Goal: Task Accomplishment & Management: Manage account settings

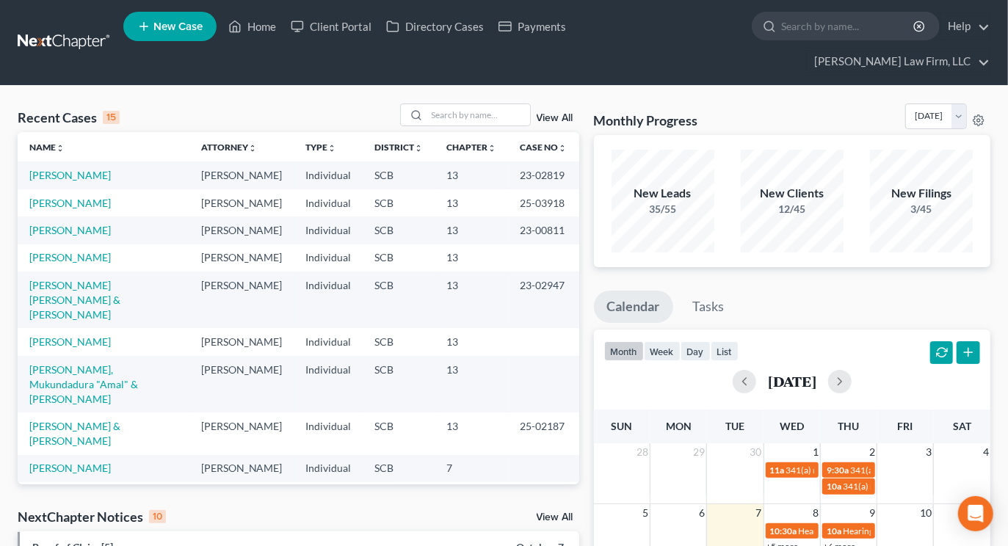
click at [808, 103] on div "Monthly Progress Bankruptcy Bankruptcy [DATE] [DATE] [DATE] [DATE] [DATE] [DATE…" at bounding box center [792, 119] width 396 height 32
click at [500, 104] on input "search" at bounding box center [478, 114] width 103 height 21
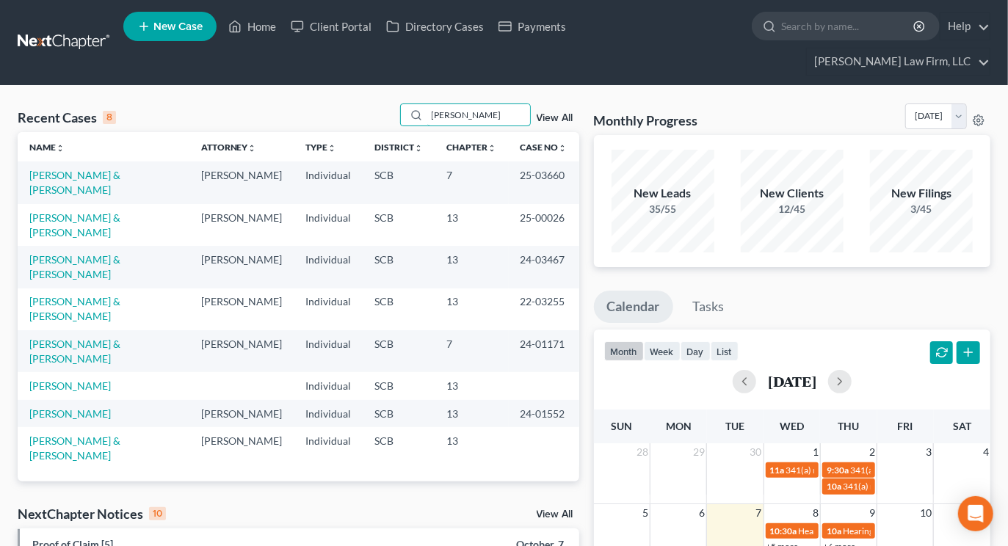
type input "russel"
click at [82, 407] on link "[PERSON_NAME]" at bounding box center [69, 413] width 81 height 12
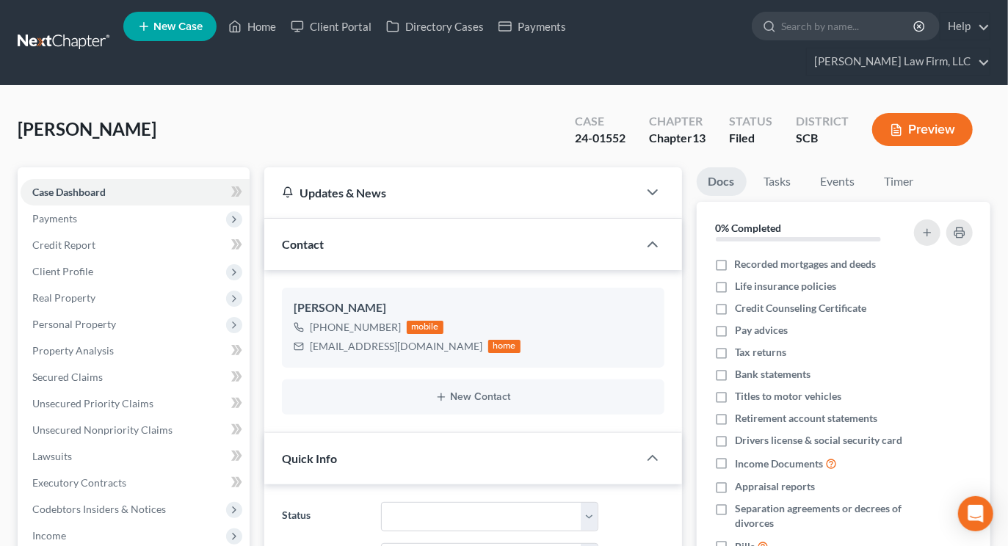
select select "0"
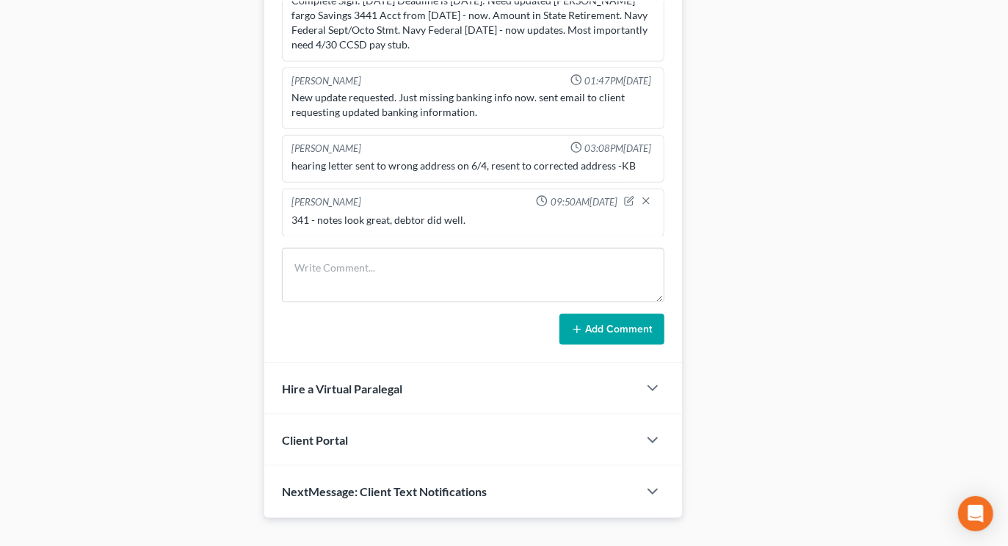
scroll to position [867, 0]
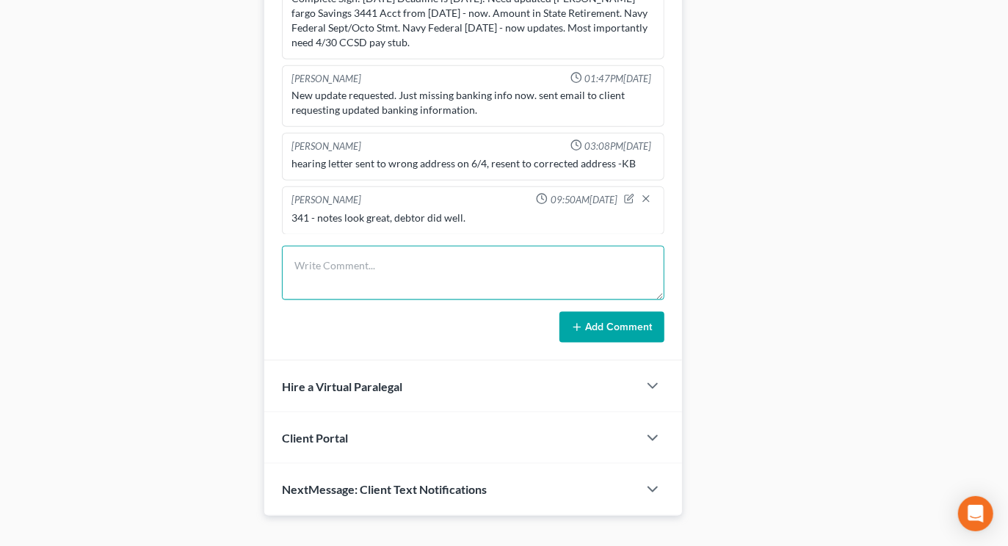
click at [360, 246] on textarea at bounding box center [473, 273] width 382 height 54
type textarea "Returned cal & LVM"
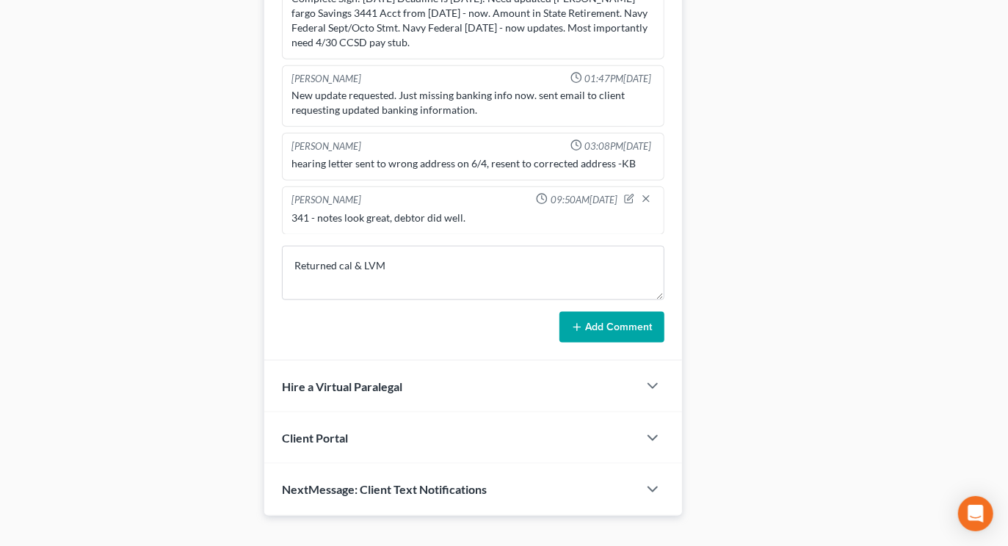
click at [635, 312] on button "Add Comment" at bounding box center [611, 327] width 105 height 31
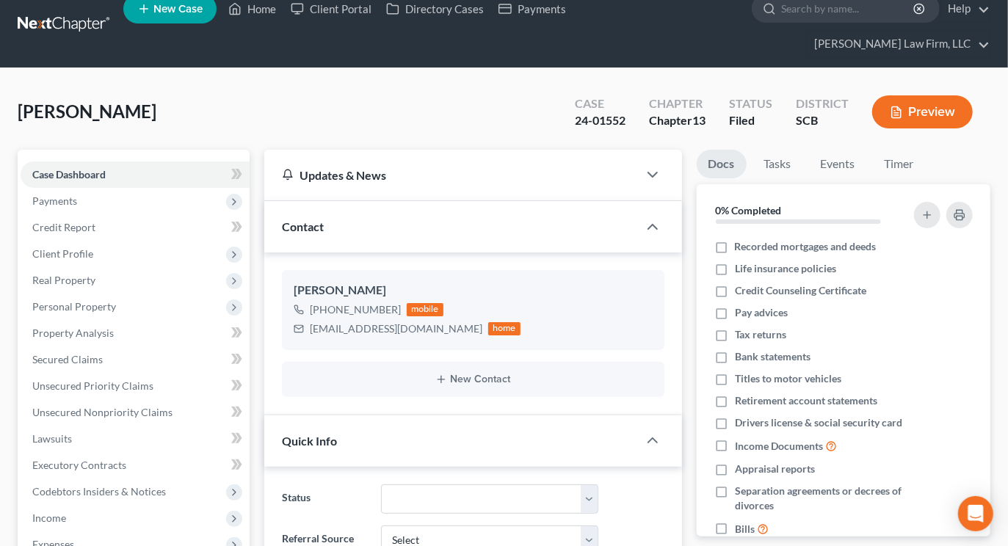
scroll to position [0, 0]
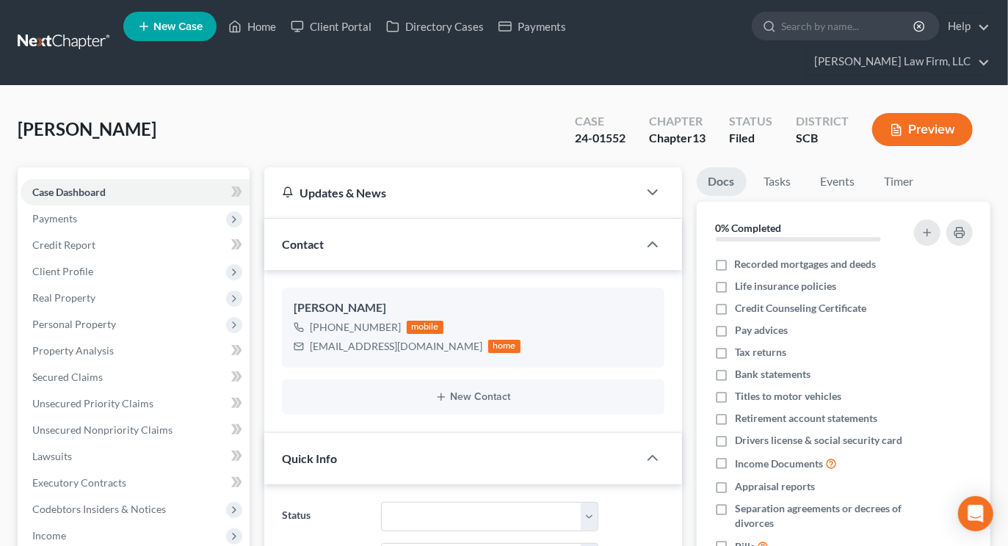
click at [74, 37] on link at bounding box center [65, 42] width 94 height 26
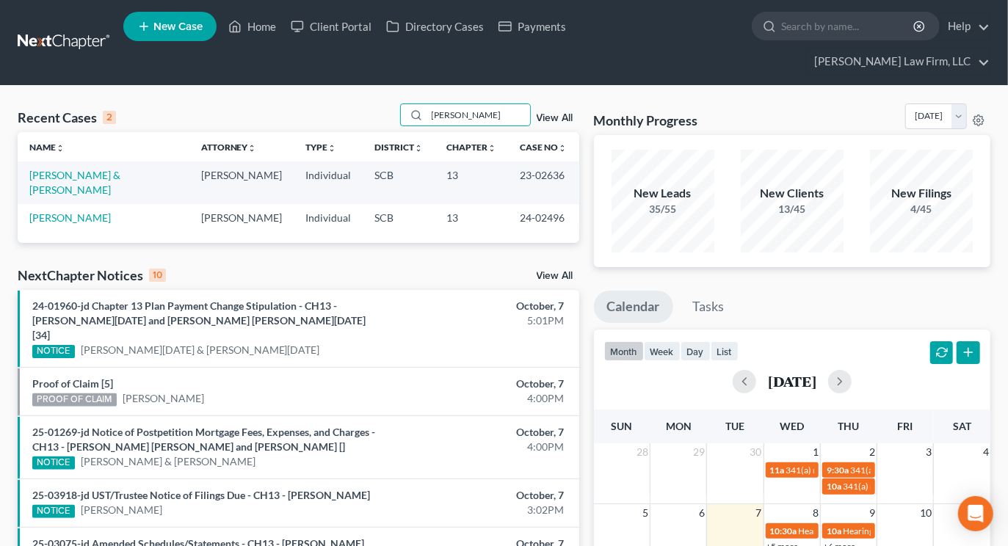
click at [487, 104] on input "[PERSON_NAME]" at bounding box center [478, 114] width 103 height 21
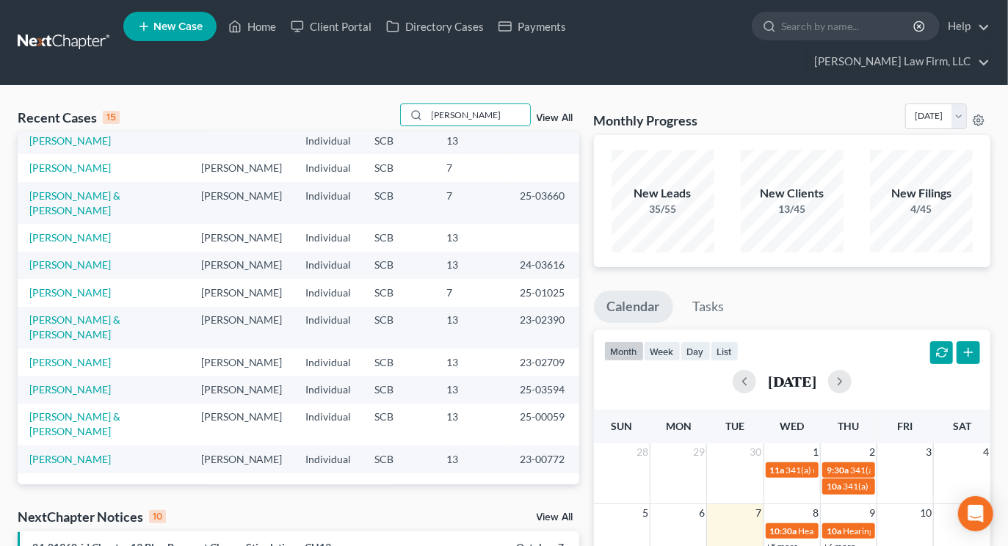
scroll to position [217, 0]
type input "[PERSON_NAME]"
drag, startPoint x: 827, startPoint y: 89, endPoint x: 694, endPoint y: 96, distance: 133.8
click at [826, 103] on div "Monthly Progress Bankruptcy Bankruptcy [DATE] [DATE] [DATE] [DATE] [DATE] [DATE…" at bounding box center [792, 119] width 396 height 32
click at [468, 104] on input "[PERSON_NAME]" at bounding box center [478, 114] width 103 height 21
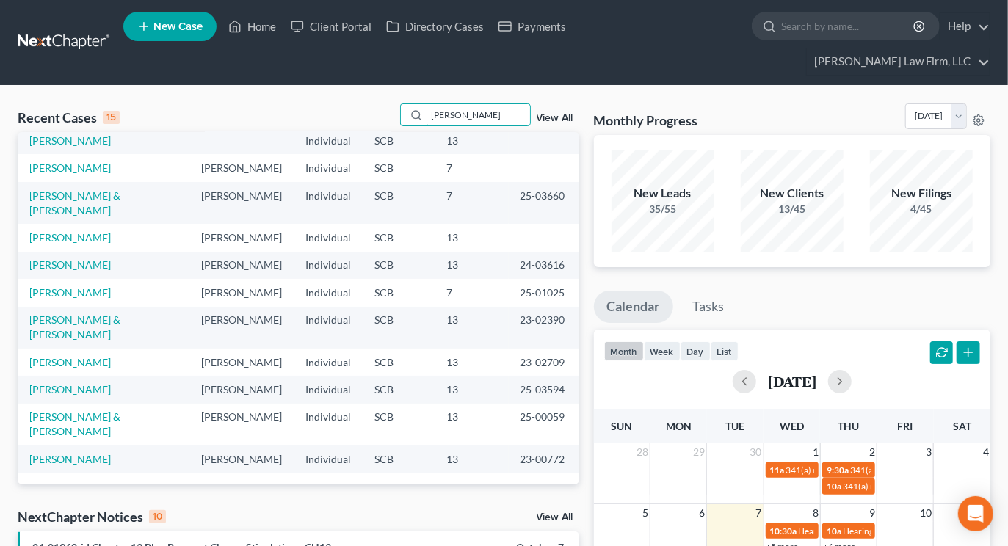
click at [468, 104] on input "[PERSON_NAME]" at bounding box center [478, 114] width 103 height 21
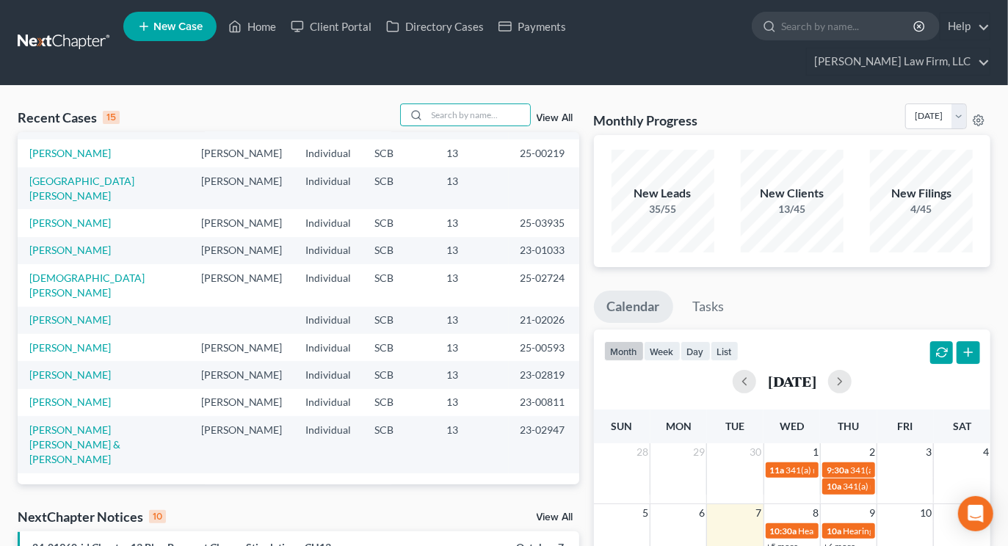
click at [426, 104] on div at bounding box center [414, 114] width 26 height 21
click at [441, 104] on input "search" at bounding box center [478, 114] width 103 height 21
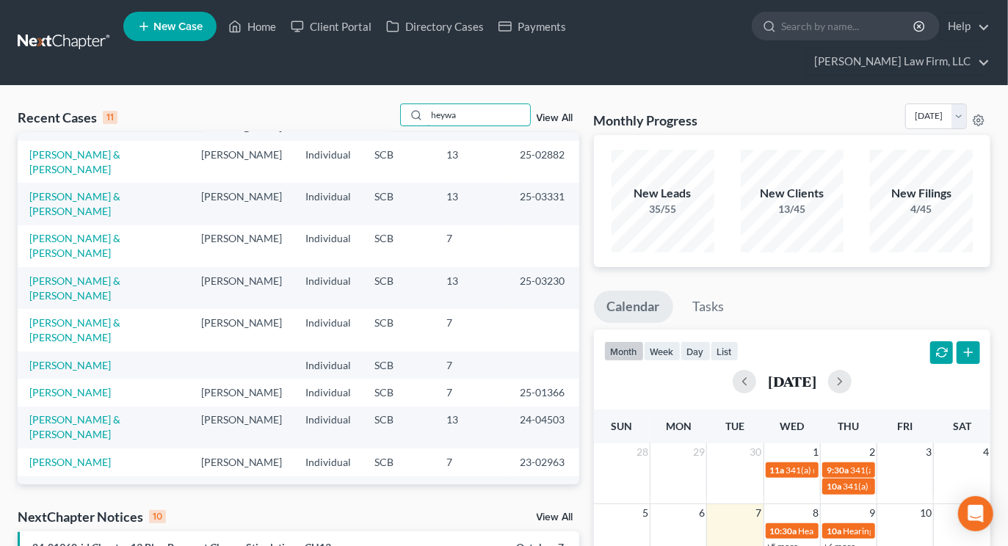
scroll to position [0, 0]
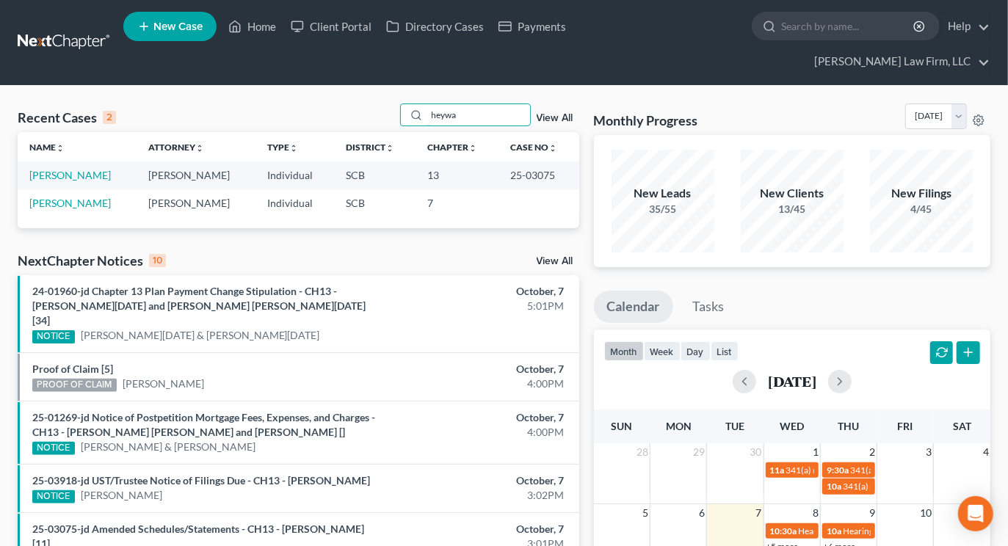
type input "heywa"
click at [44, 169] on link "[PERSON_NAME]" at bounding box center [69, 175] width 81 height 12
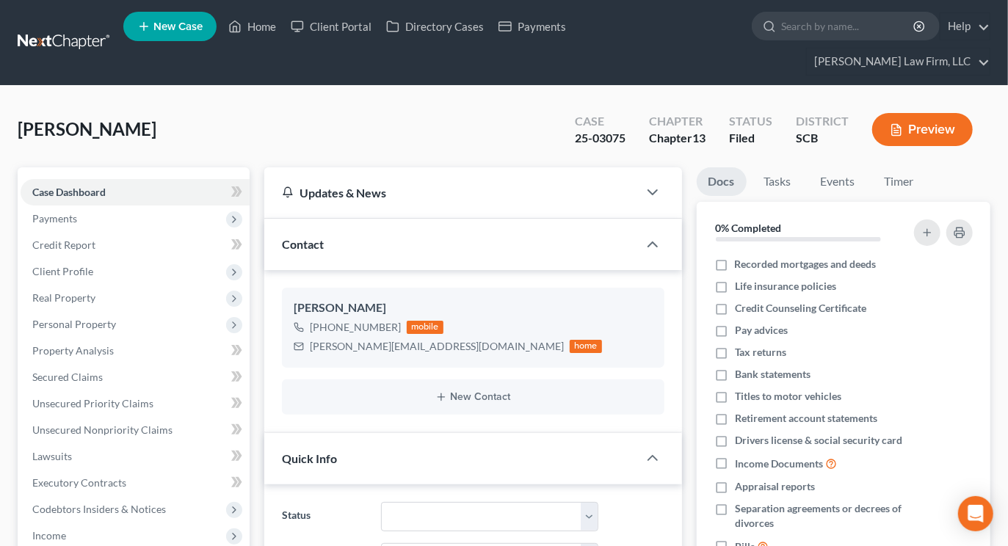
select select "0"
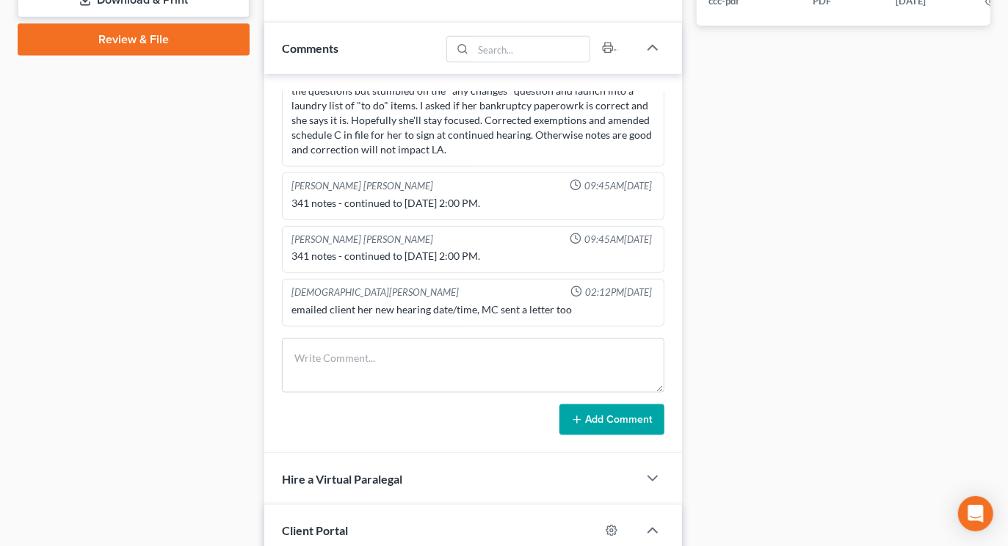
scroll to position [815, 0]
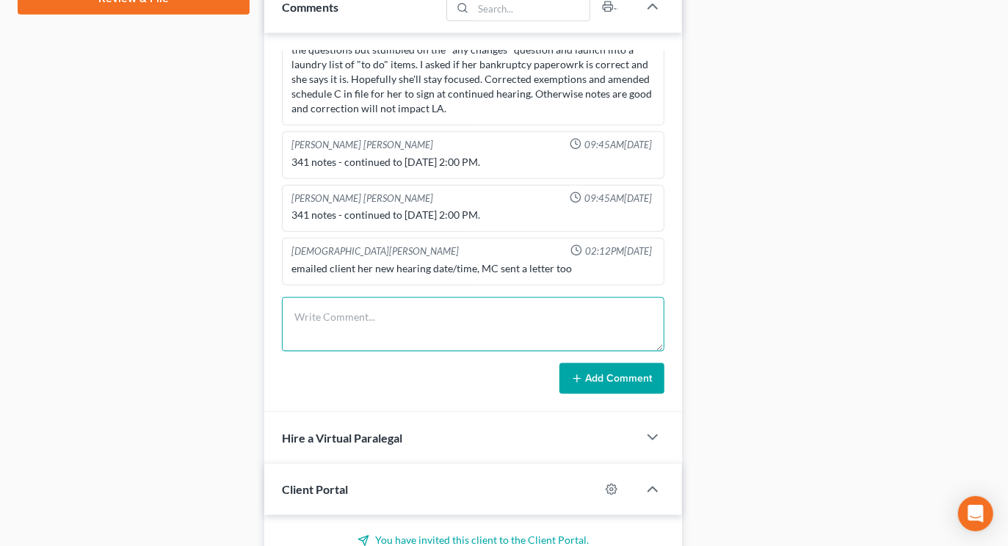
click at [354, 302] on textarea at bounding box center [473, 324] width 382 height 54
type textarea "Returned call & LVM"
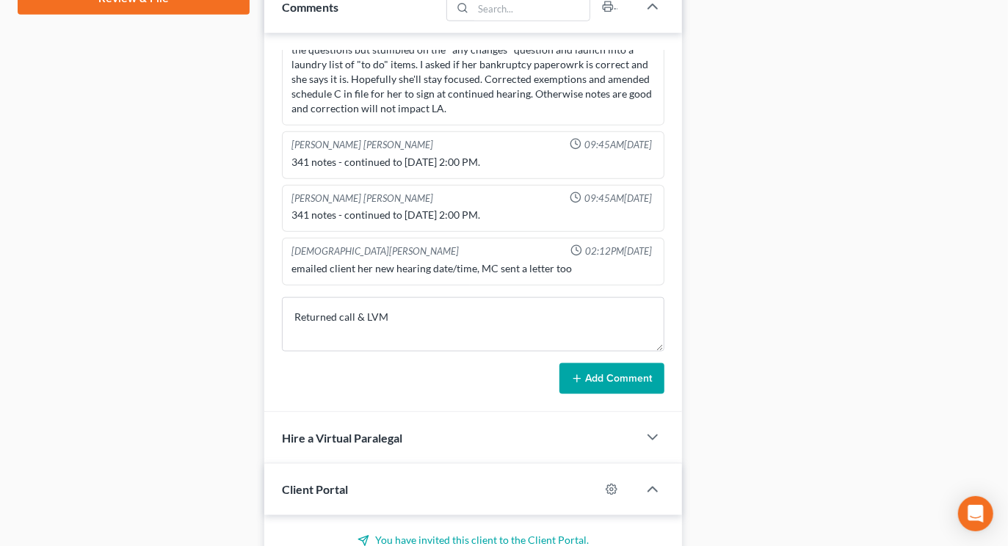
click at [583, 373] on icon at bounding box center [577, 379] width 12 height 12
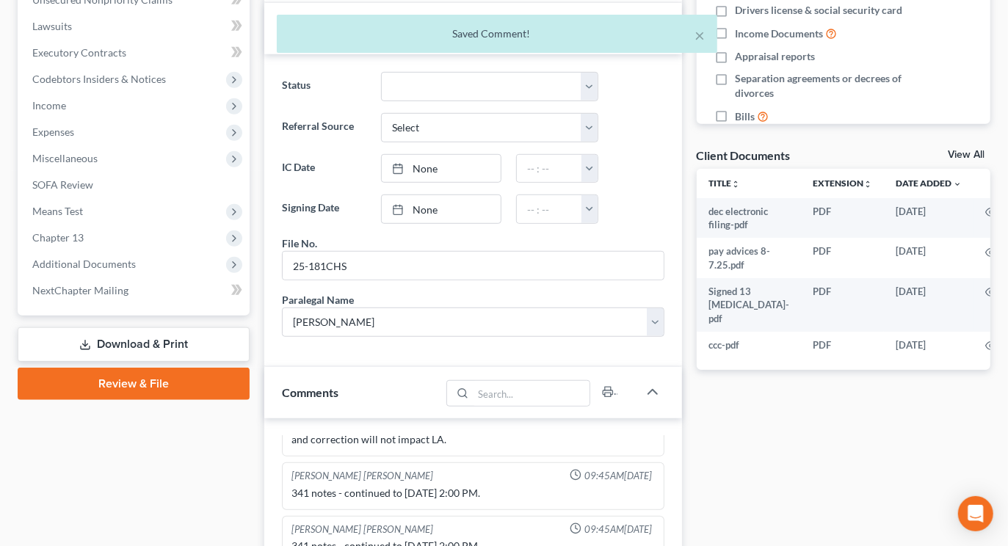
scroll to position [0, 0]
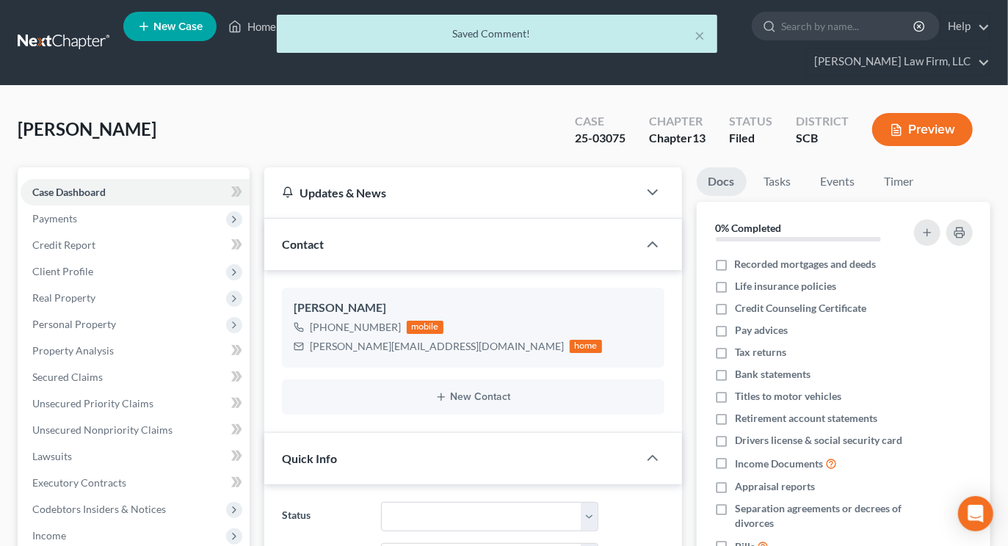
click at [85, 22] on div "× Saved Comment!" at bounding box center [497, 37] width 1008 height 45
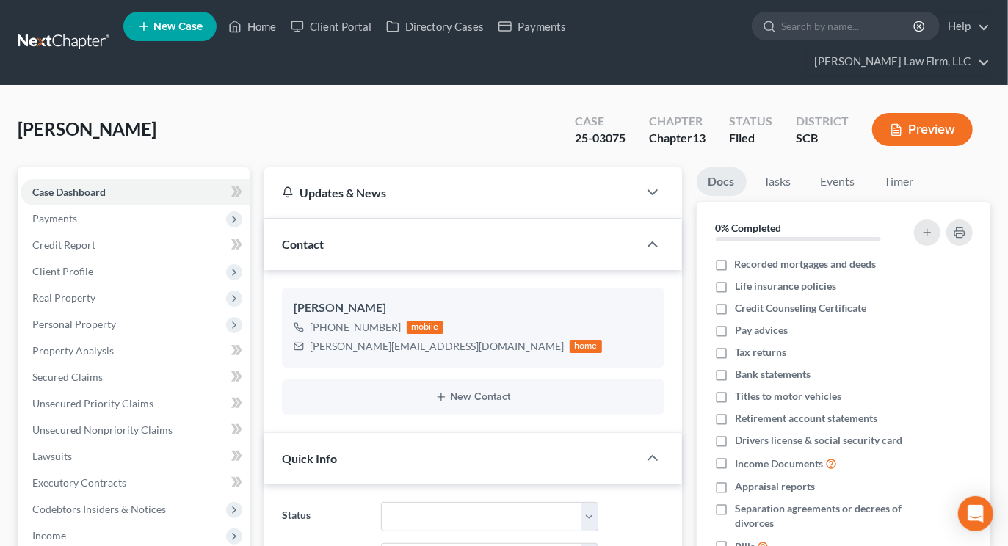
click at [89, 29] on link at bounding box center [65, 42] width 94 height 26
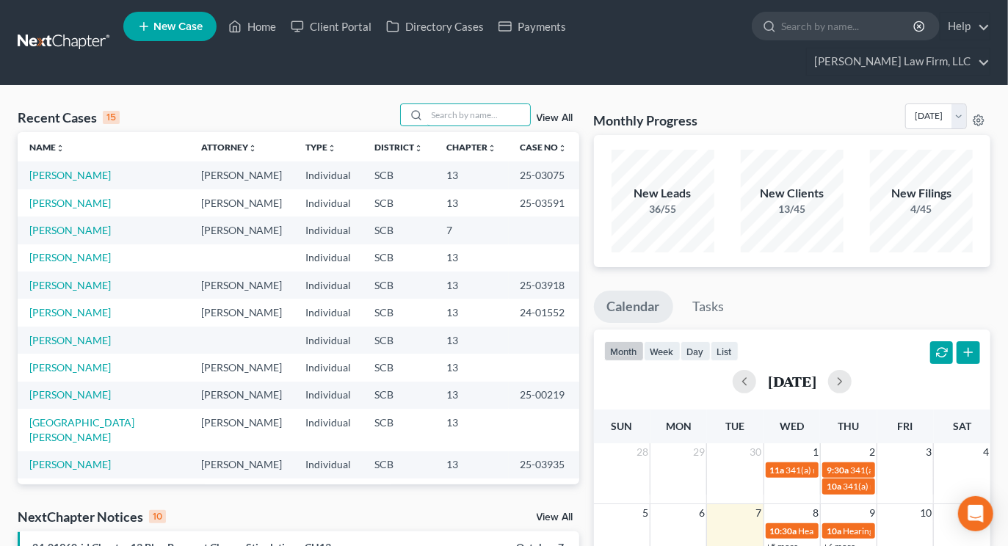
click at [429, 104] on input "search" at bounding box center [478, 114] width 103 height 21
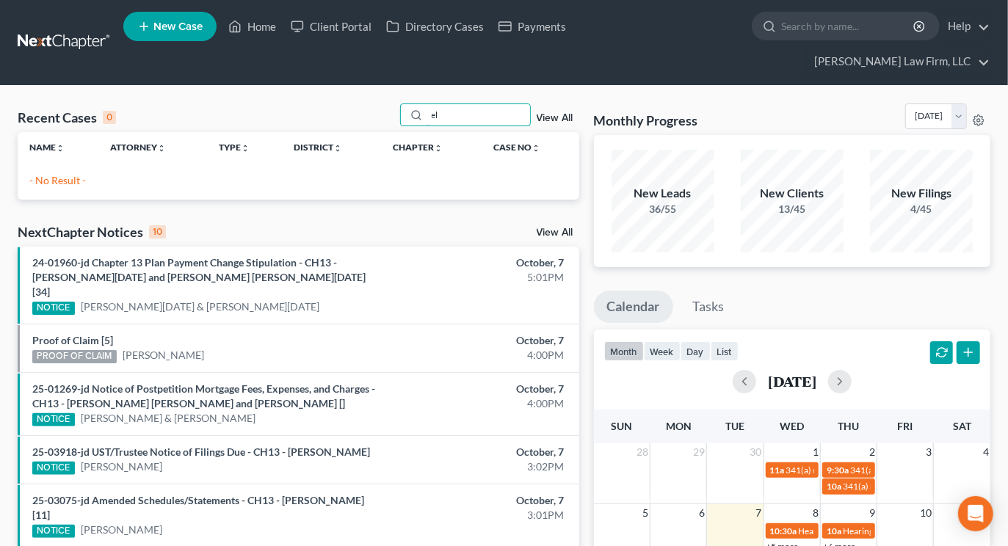
type input "e"
type input "dway"
